Goal: Task Accomplishment & Management: Manage account settings

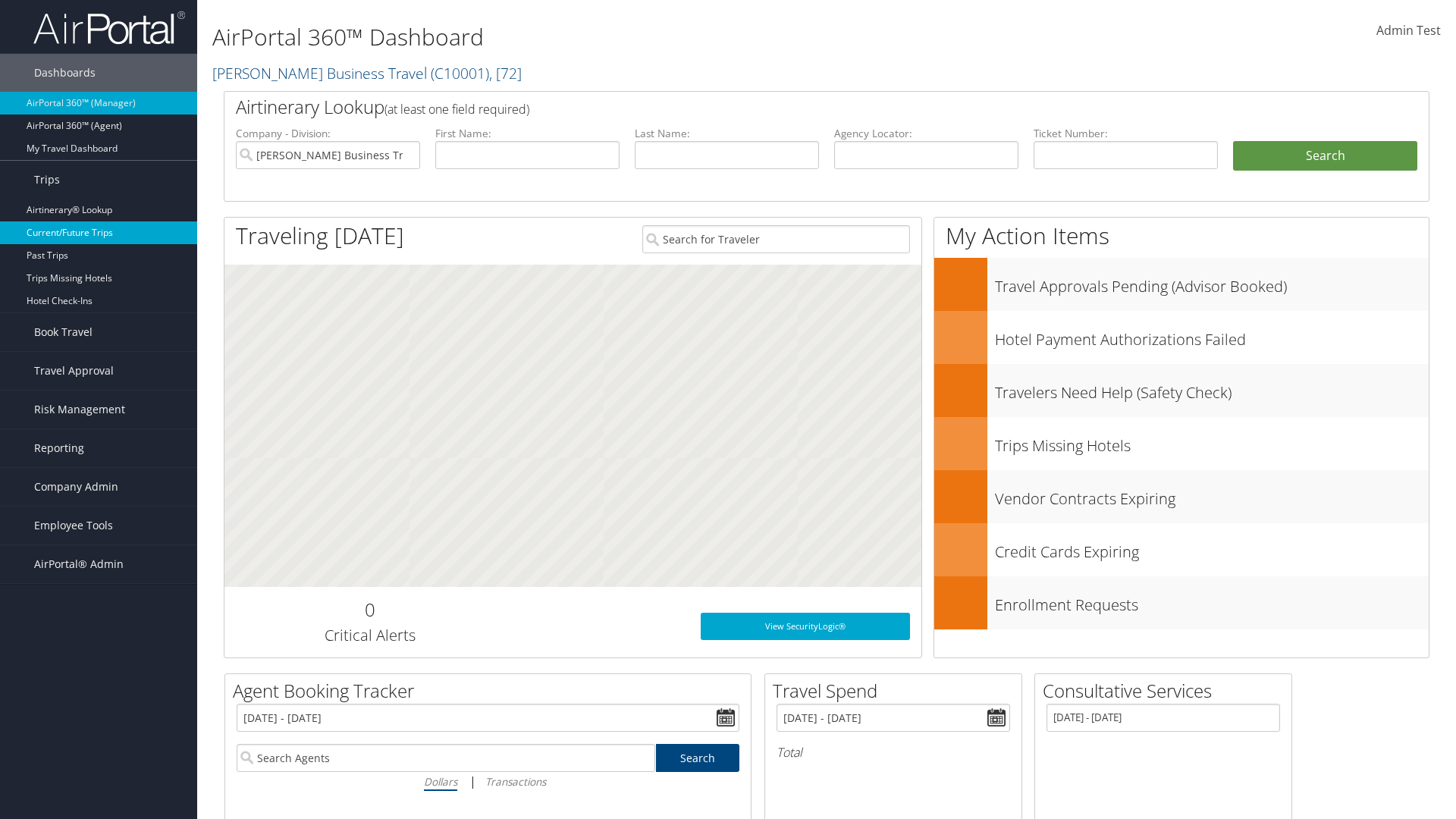
click at [99, 233] on link "Current/Future Trips" at bounding box center [98, 233] width 197 height 23
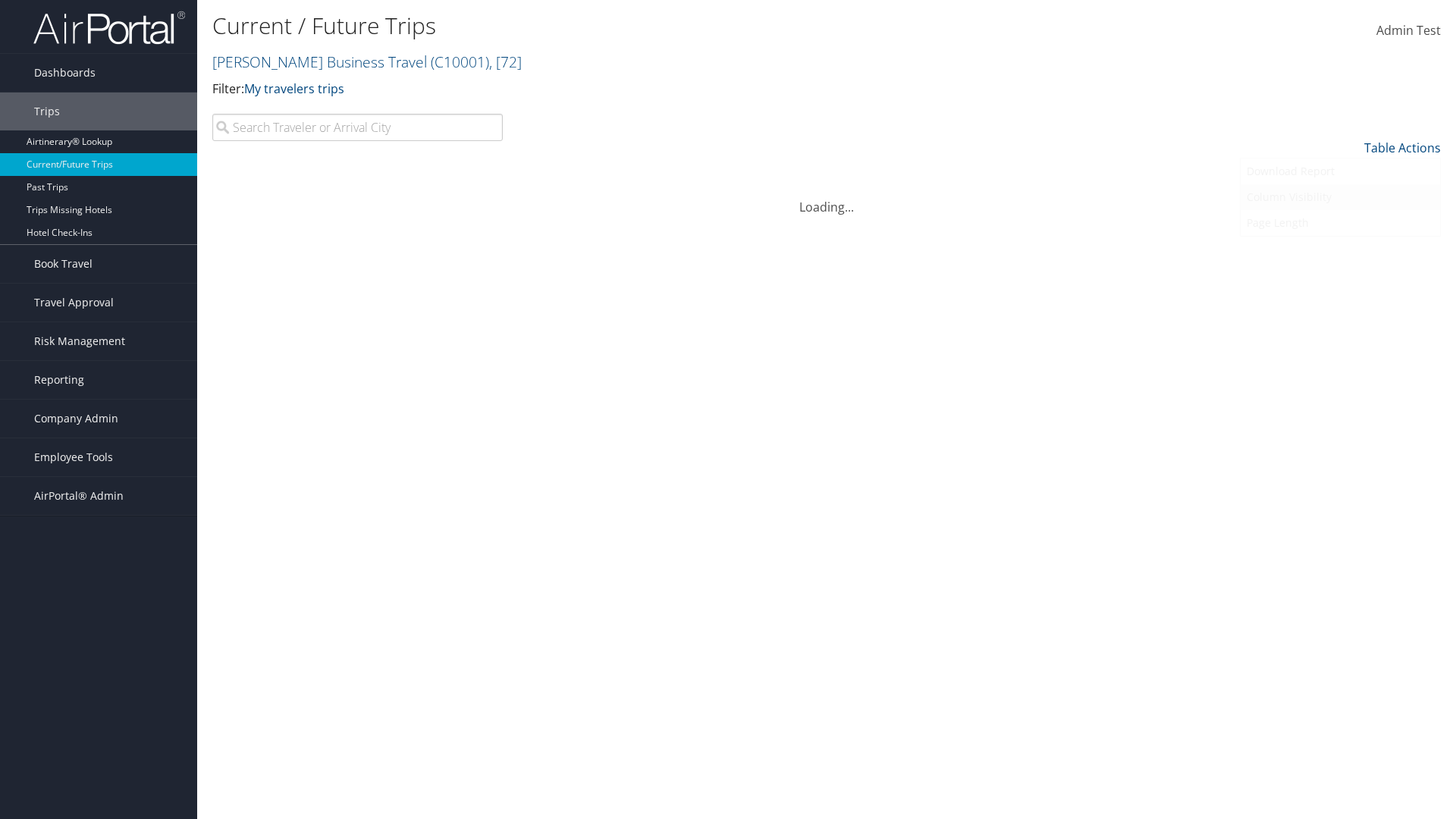
click at [1340, 197] on link "Column Visibility" at bounding box center [1341, 197] width 200 height 26
click at [1340, 250] on link "Departure Date" at bounding box center [1341, 250] width 200 height 26
click at [1340, 276] on link "Return Date" at bounding box center [1341, 276] width 200 height 26
click at [1340, 302] on link "Agency Locator" at bounding box center [1341, 302] width 200 height 26
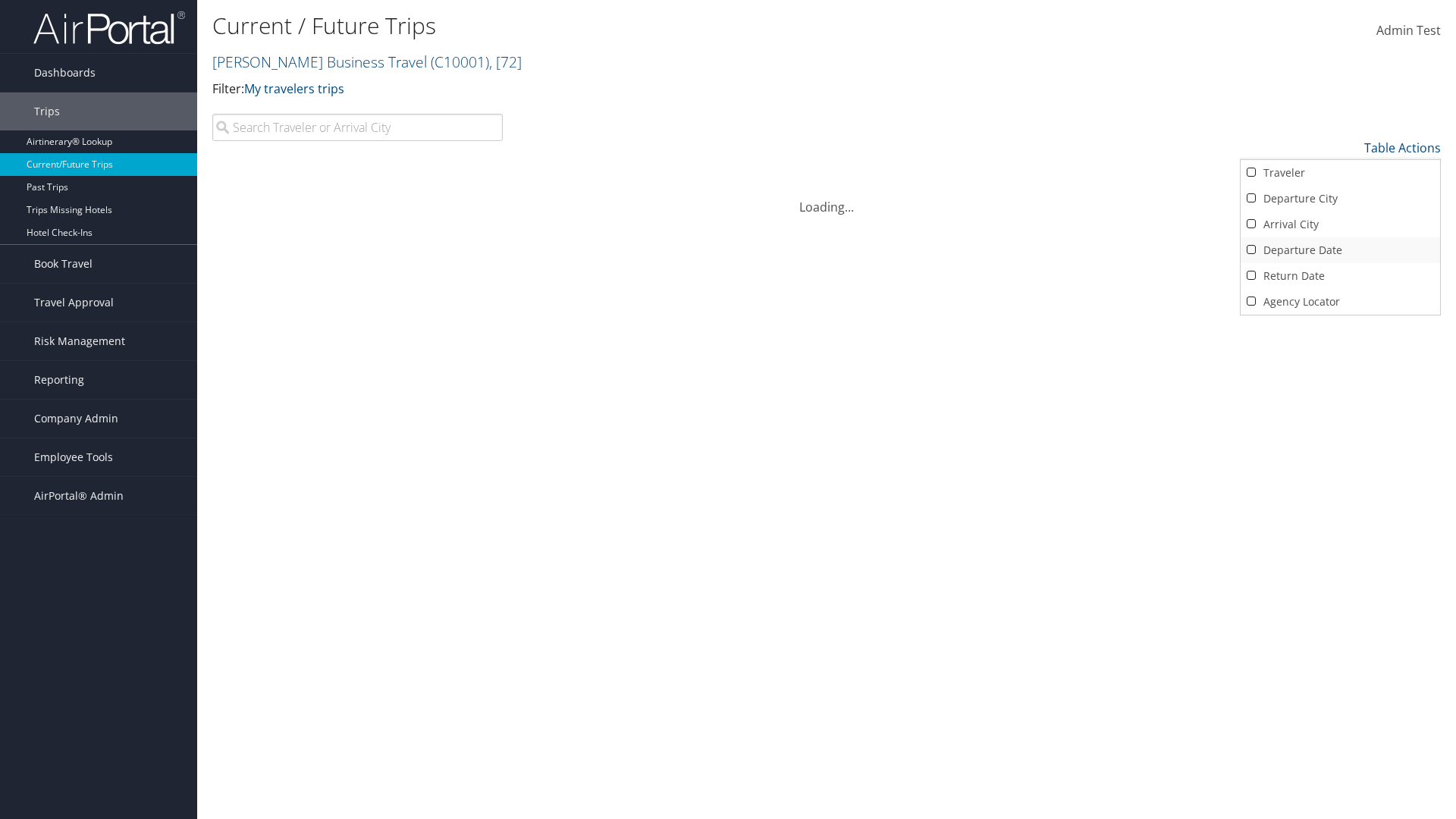
click at [1340, 276] on link "Return Date" at bounding box center [1341, 276] width 200 height 26
click at [1340, 250] on link "Departure Date" at bounding box center [1341, 250] width 200 height 26
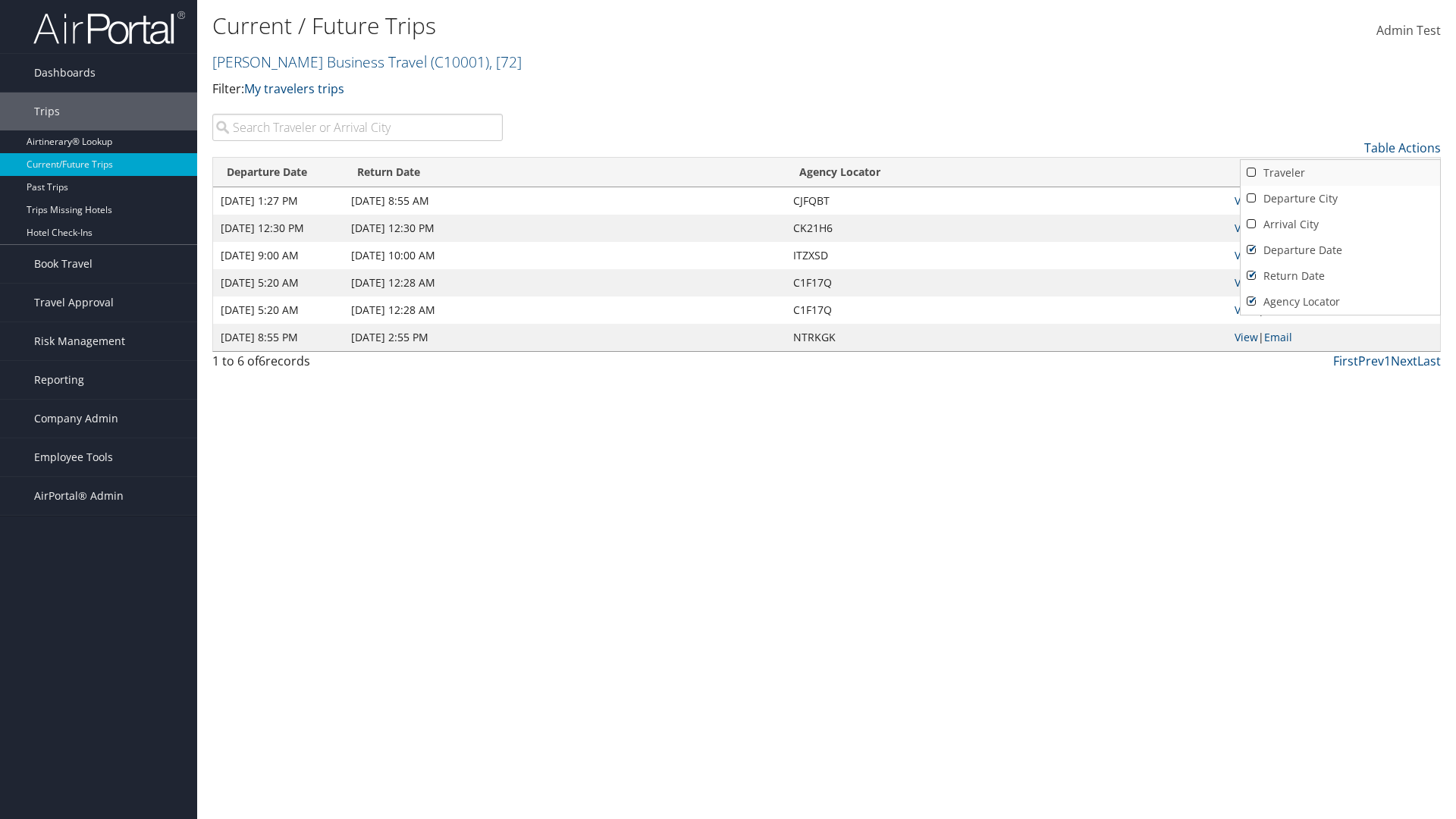
click at [1340, 225] on link "Arrival City" at bounding box center [1341, 224] width 200 height 26
click at [1340, 199] on link "Departure City" at bounding box center [1341, 198] width 200 height 26
click at [1340, 173] on link "Traveler" at bounding box center [1341, 172] width 200 height 26
click at [728, 410] on div at bounding box center [728, 410] width 1456 height 819
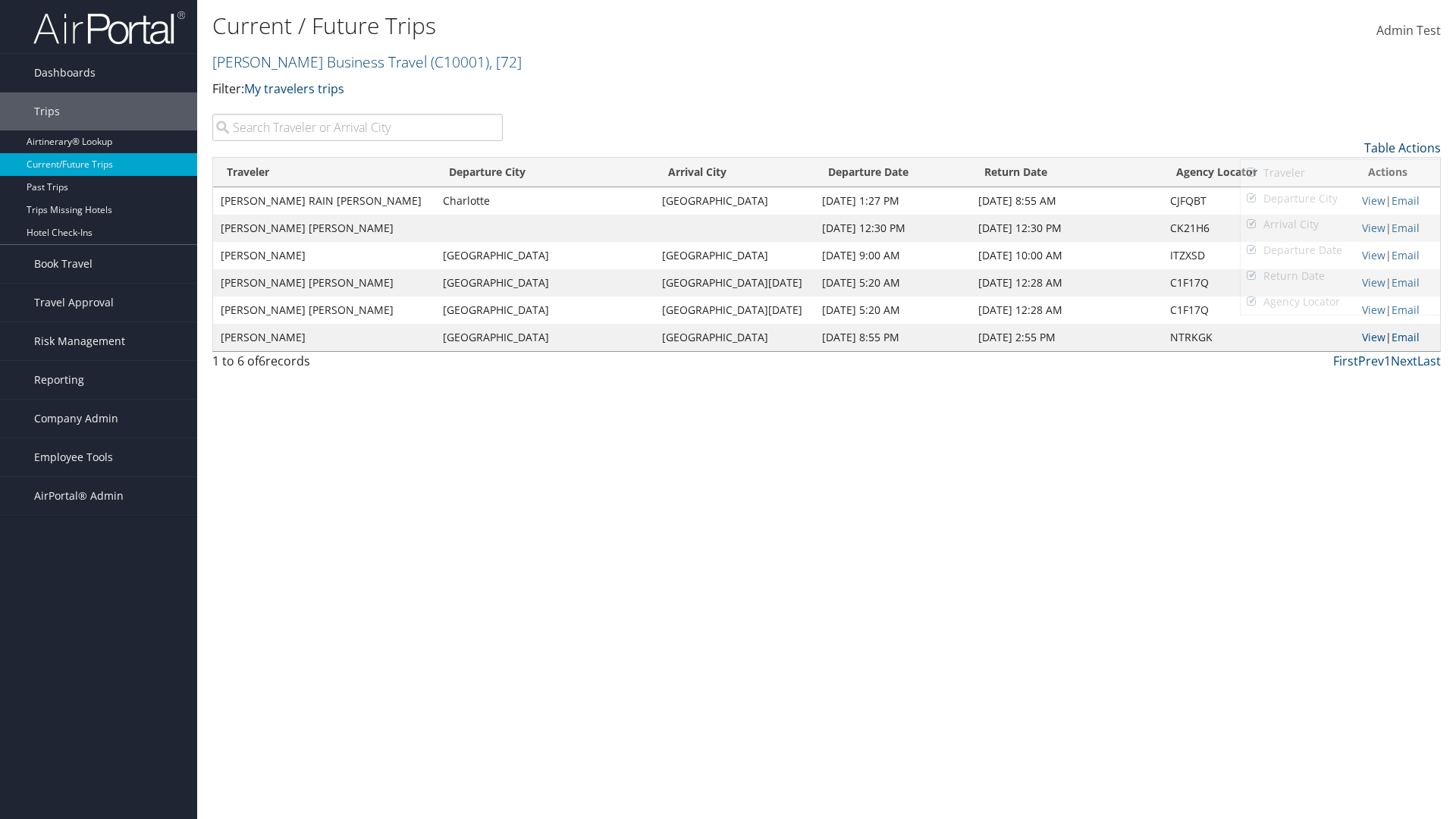
click at [1402, 148] on link "Table Actions" at bounding box center [1402, 147] width 77 height 16
click at [1340, 223] on link "Page Length" at bounding box center [1341, 223] width 200 height 26
click at [1402, 148] on link "Table Actions" at bounding box center [1402, 147] width 77 height 16
click at [1340, 225] on link "50" at bounding box center [1341, 224] width 200 height 26
click at [1402, 148] on link "Table Actions" at bounding box center [1402, 147] width 77 height 16
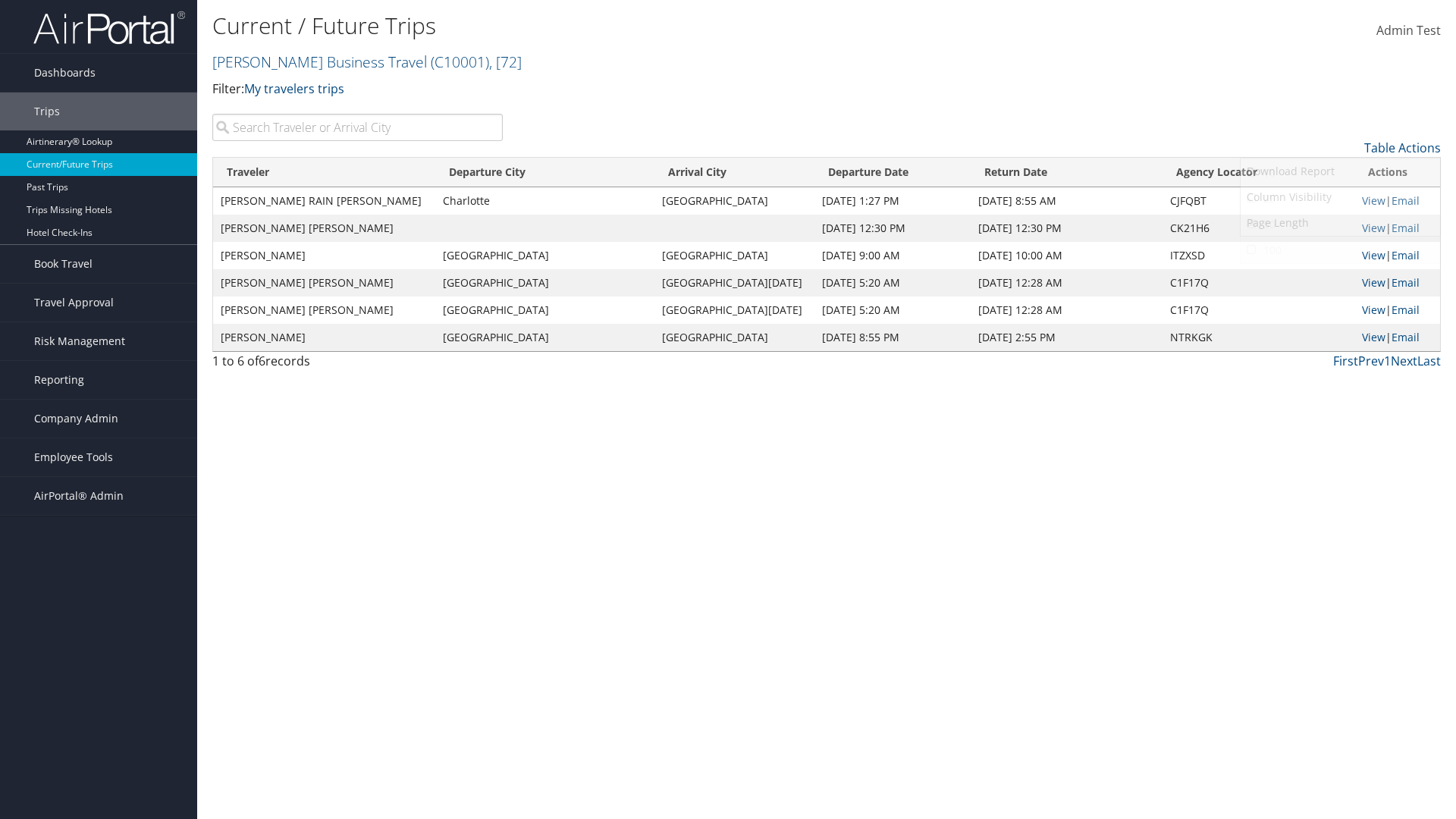
click at [1340, 250] on link "100" at bounding box center [1341, 250] width 200 height 26
